Goal: Check status

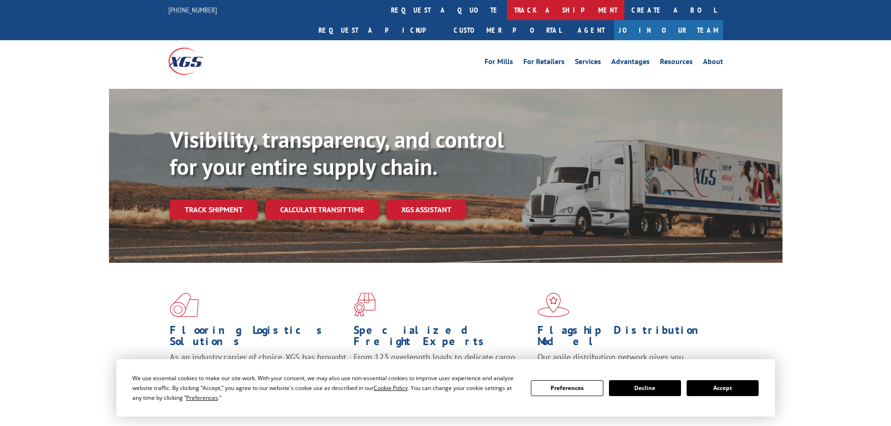
click at [507, 11] on link "track a shipment" at bounding box center [565, 10] width 117 height 20
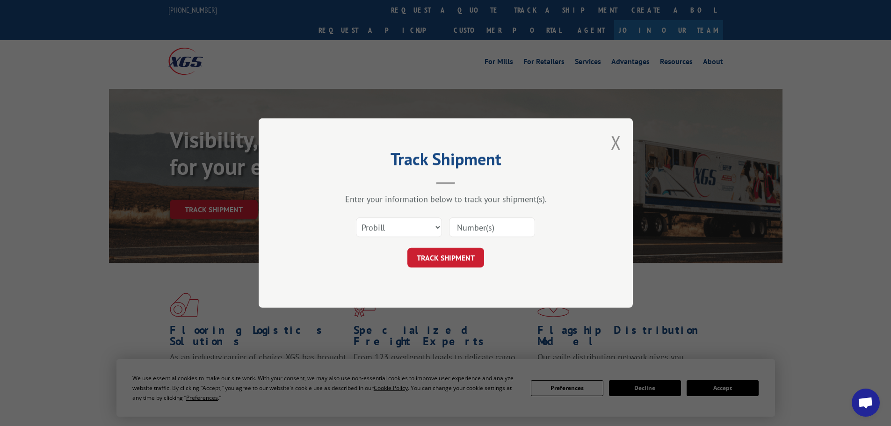
click at [482, 232] on input at bounding box center [492, 227] width 86 height 20
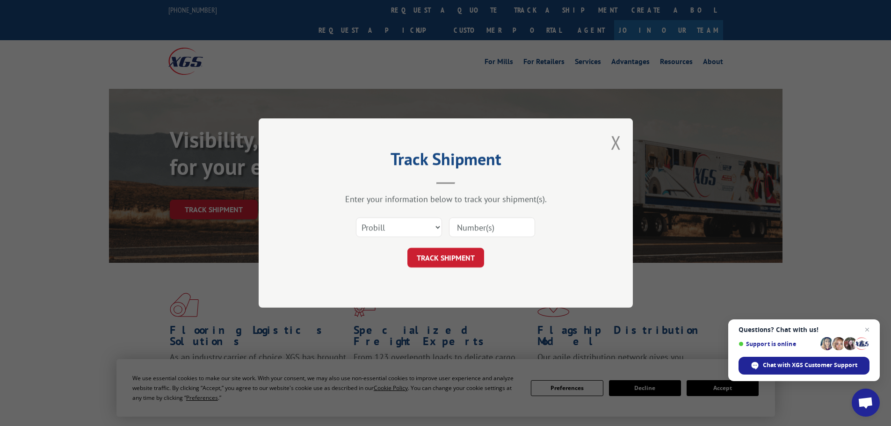
paste input "5199374"
type input "5199374"
click at [397, 231] on select "Select category... Probill BOL PO" at bounding box center [399, 227] width 86 height 20
select select "bol"
click at [356, 217] on select "Select category... Probill BOL PO" at bounding box center [399, 227] width 86 height 20
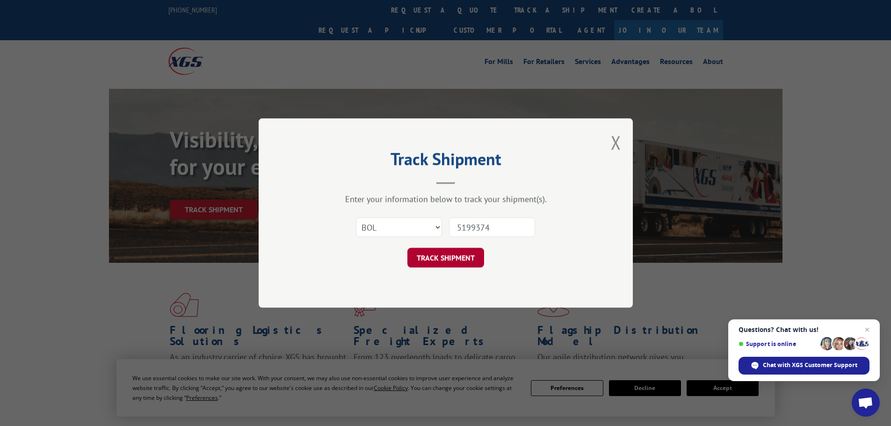
click at [438, 255] on button "TRACK SHIPMENT" at bounding box center [445, 258] width 77 height 20
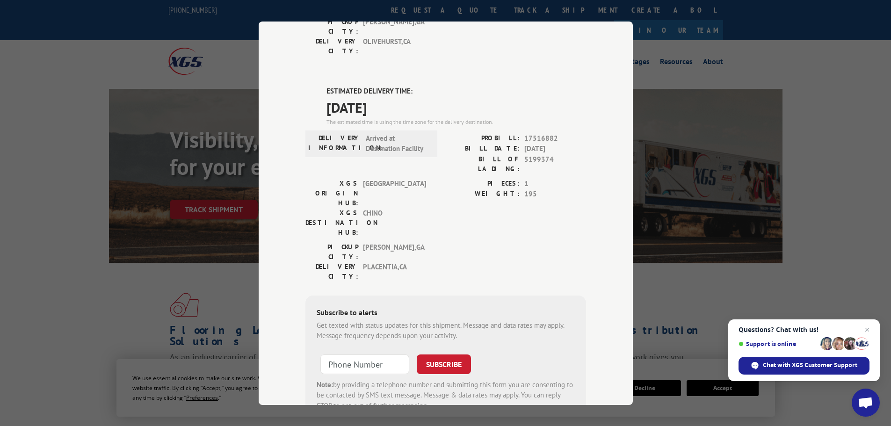
scroll to position [196, 0]
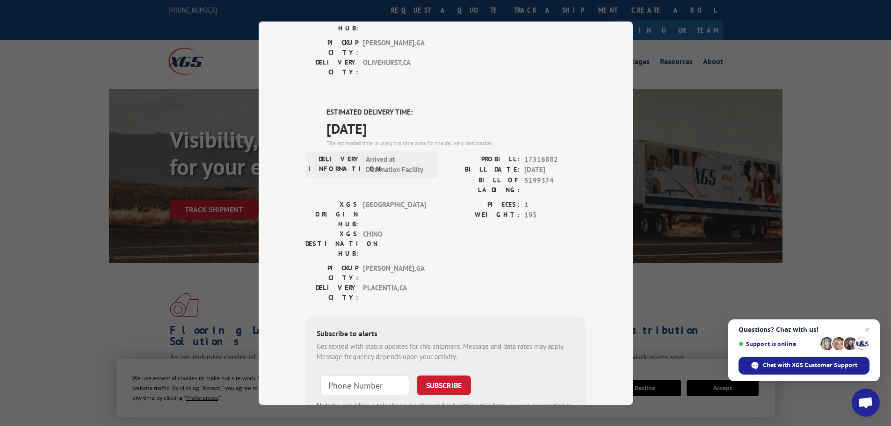
drag, startPoint x: 322, startPoint y: 113, endPoint x: 407, endPoint y: 131, distance: 87.5
click at [407, 131] on div "ESTIMATED DELIVERY TIME: [DATE] The estimated time is using the time zone for t…" at bounding box center [445, 275] width 281 height 336
copy div "ESTIMATED DELIVERY TIME: [DATE]"
